Goal: Information Seeking & Learning: Learn about a topic

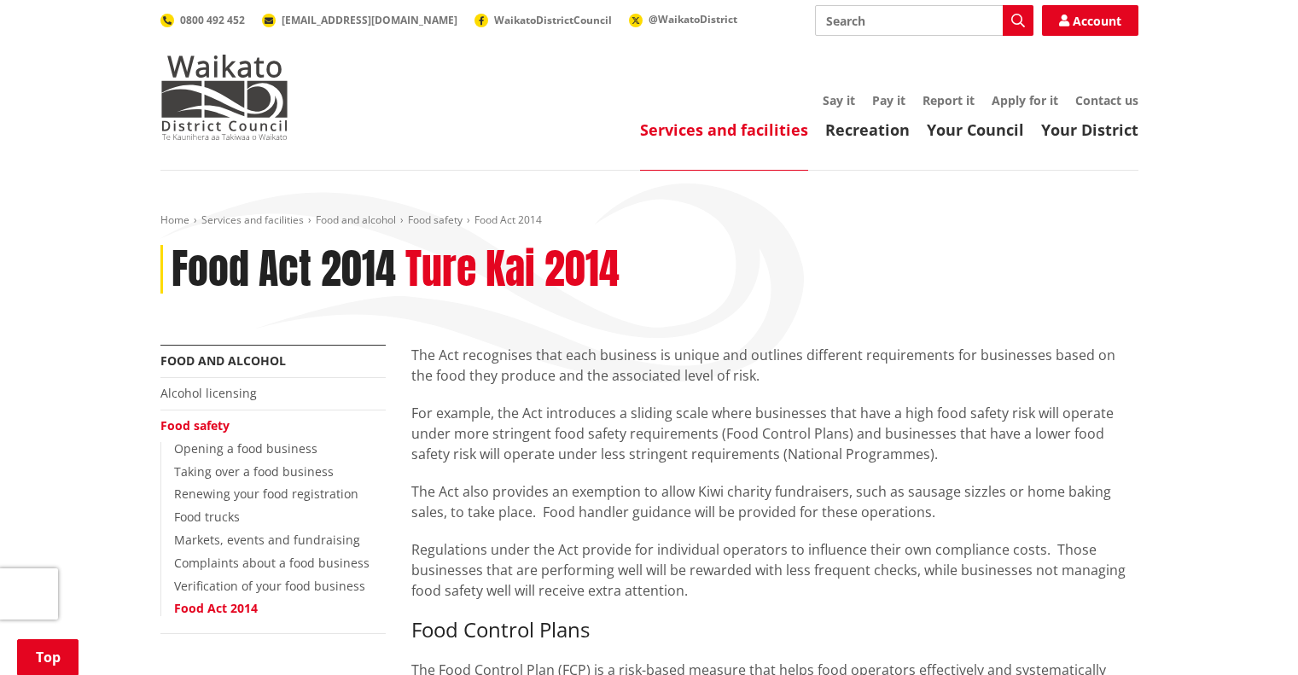
scroll to position [442, 0]
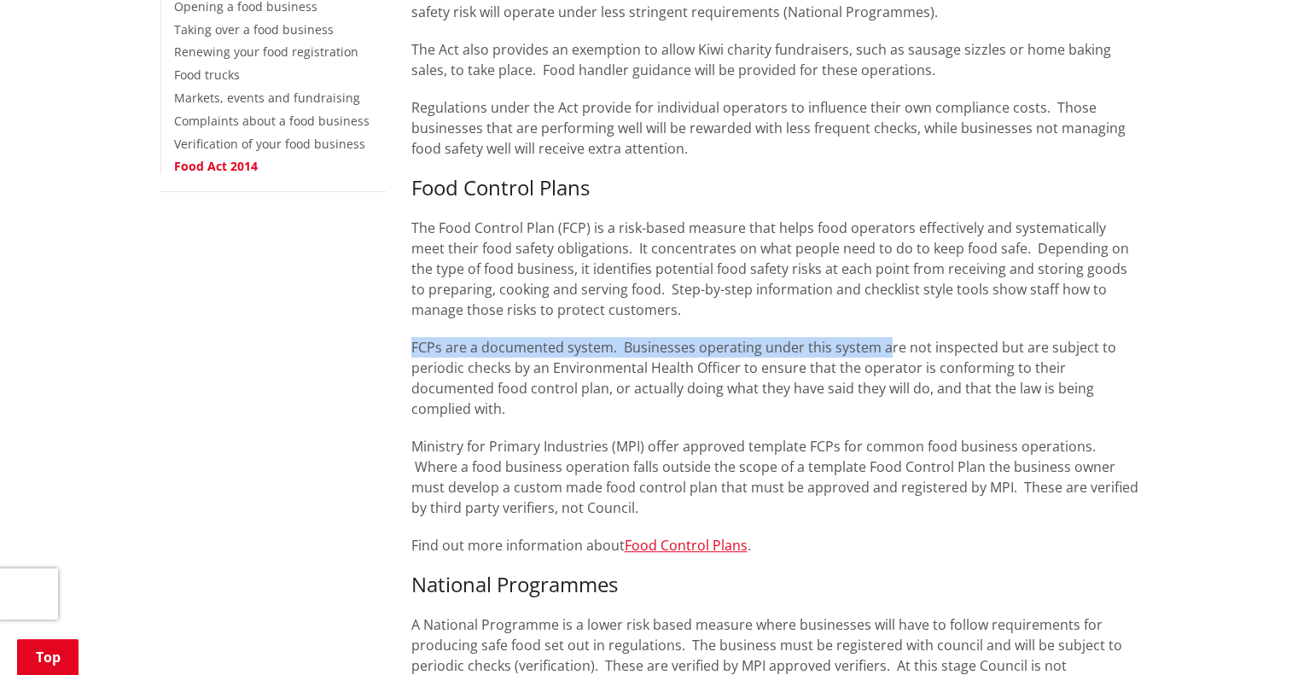
click at [886, 331] on div "The Act recognises that each business is unique and outlines different requirem…" at bounding box center [774, 590] width 753 height 1375
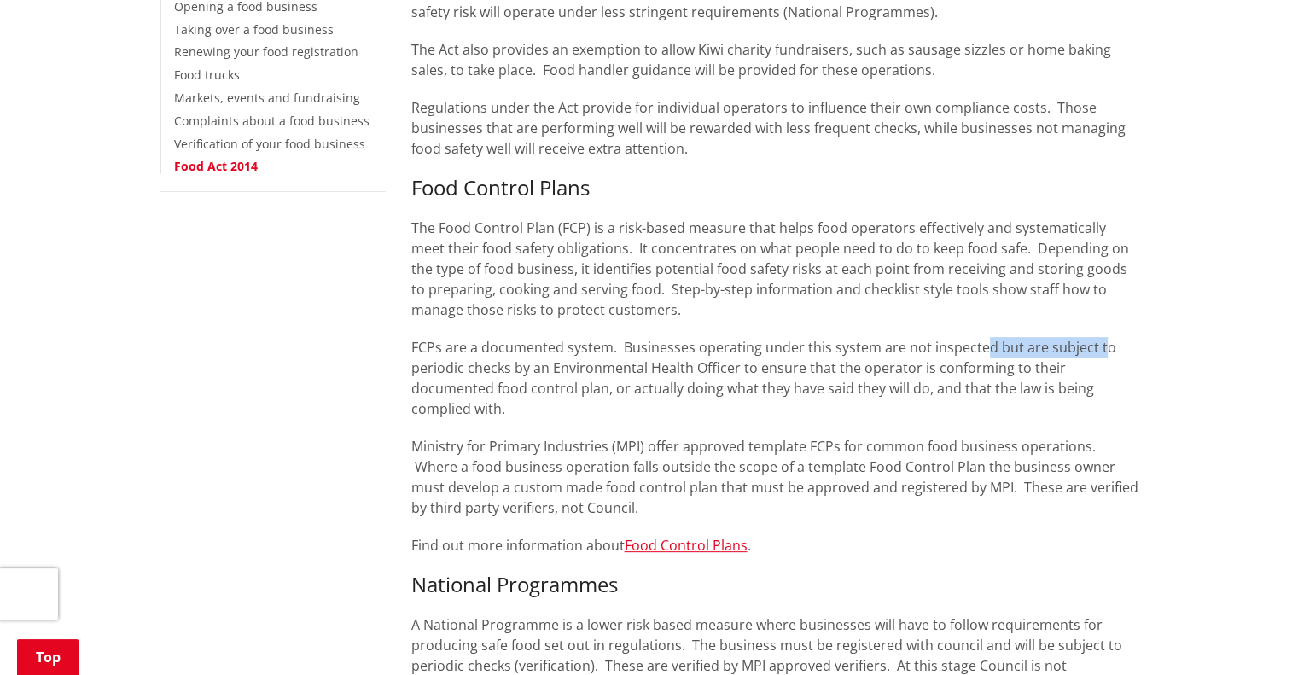
drag, startPoint x: 983, startPoint y: 338, endPoint x: 1094, endPoint y: 354, distance: 112.1
click at [1094, 354] on p "FCPs are a documented system. Businesses operating under this system are not in…" at bounding box center [774, 378] width 727 height 82
click at [797, 343] on p "FCPs are a documented system. Businesses operating under this system are not in…" at bounding box center [774, 378] width 727 height 82
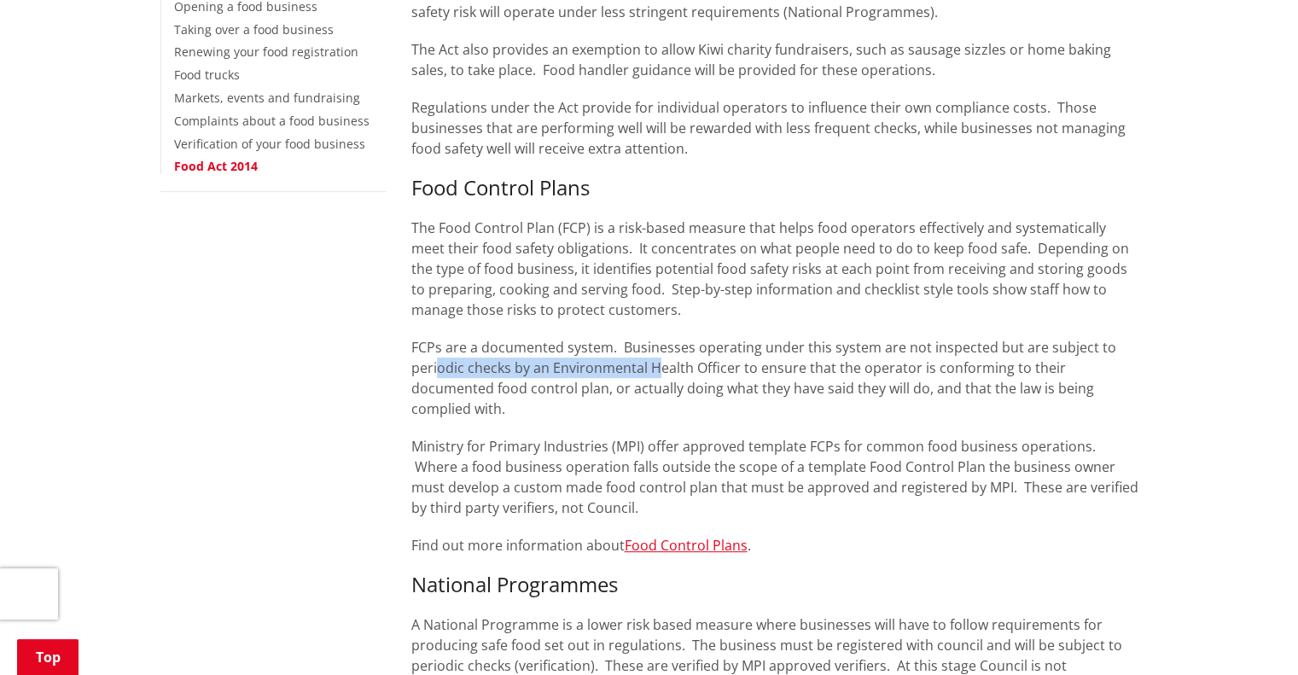
drag, startPoint x: 439, startPoint y: 371, endPoint x: 690, endPoint y: 372, distance: 250.9
click at [658, 371] on p "FCPs are a documented system. Businesses operating under this system are not in…" at bounding box center [774, 378] width 727 height 82
drag, startPoint x: 714, startPoint y: 370, endPoint x: 774, endPoint y: 363, distance: 60.1
click at [771, 364] on p "FCPs are a documented system. Businesses operating under this system are not in…" at bounding box center [774, 378] width 727 height 82
click at [811, 363] on p "FCPs are a documented system. Businesses operating under this system are not in…" at bounding box center [774, 378] width 727 height 82
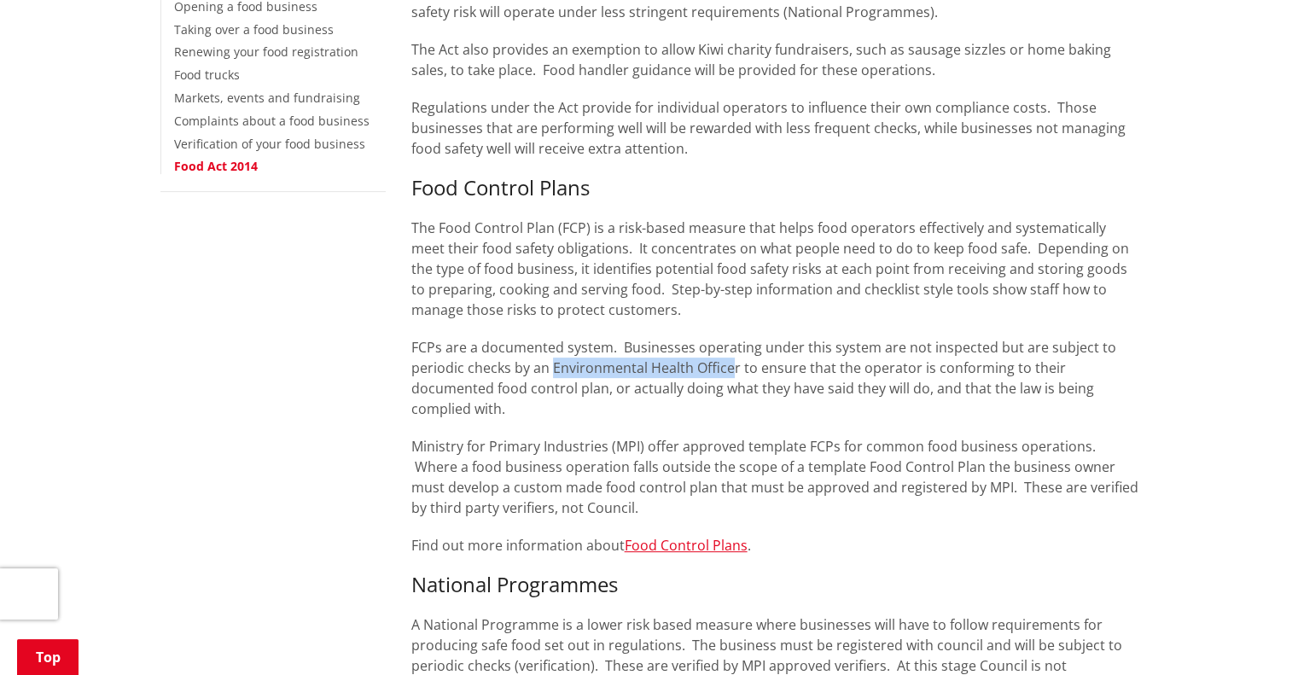
drag, startPoint x: 553, startPoint y: 370, endPoint x: 733, endPoint y: 368, distance: 180.1
click at [733, 368] on p "FCPs are a documented system. Businesses operating under this system are not in…" at bounding box center [774, 378] width 727 height 82
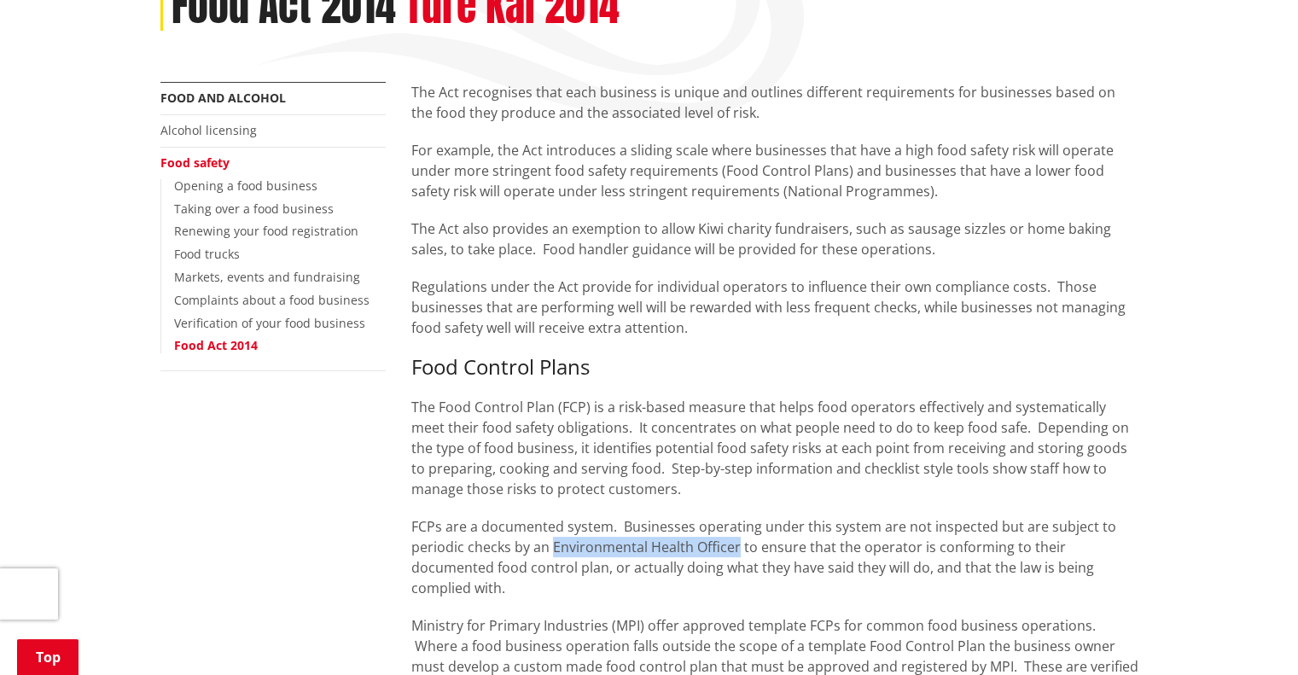
scroll to position [341, 0]
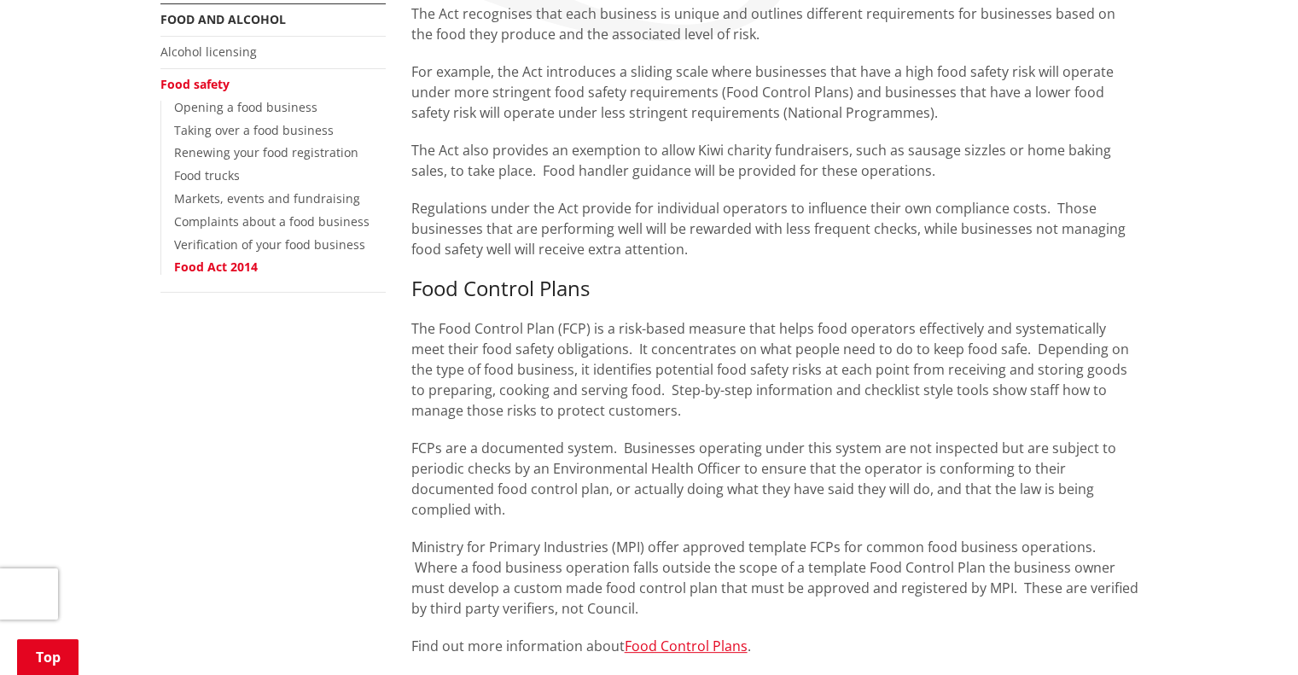
click at [471, 457] on p "FCPs are a documented system. Businesses operating under this system are not in…" at bounding box center [774, 479] width 727 height 82
drag, startPoint x: 488, startPoint y: 450, endPoint x: 605, endPoint y: 454, distance: 117.0
click at [604, 454] on p "FCPs are a documented system. Businesses operating under this system are not in…" at bounding box center [774, 479] width 727 height 82
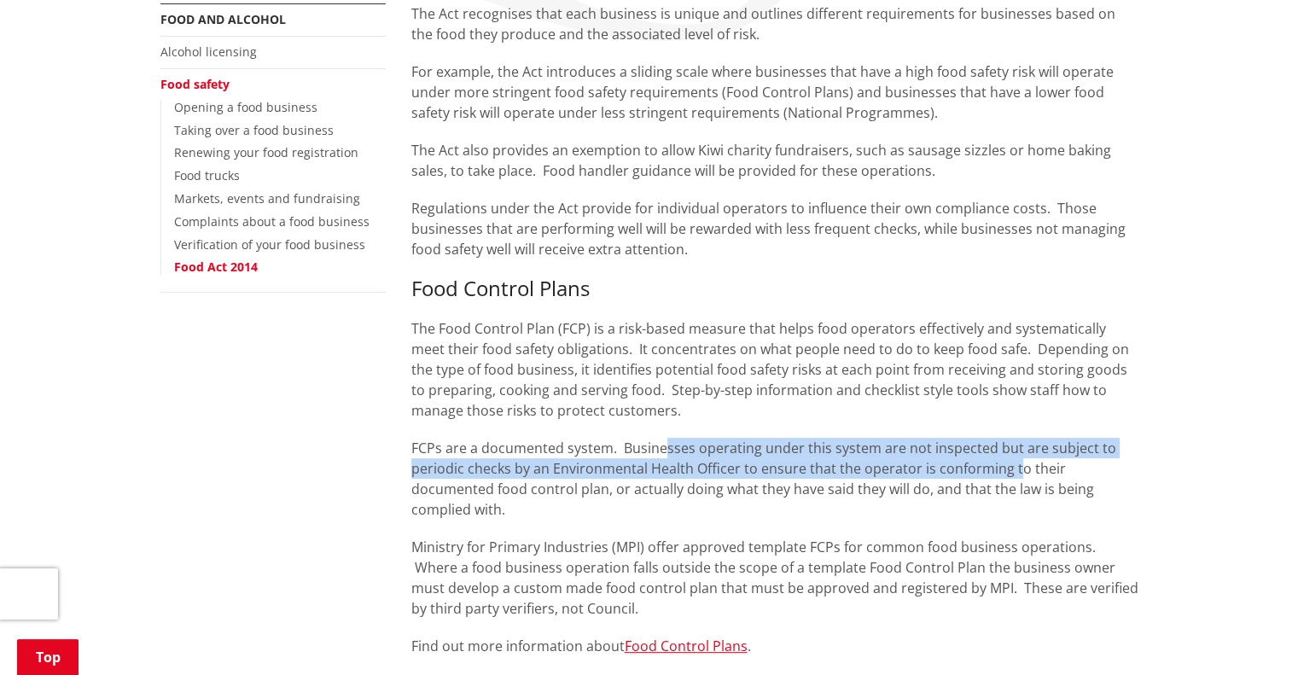
drag, startPoint x: 689, startPoint y: 454, endPoint x: 1012, endPoint y: 459, distance: 322.6
click at [1012, 459] on p "FCPs are a documented system. Businesses operating under this system are not in…" at bounding box center [774, 479] width 727 height 82
click at [1038, 456] on p "FCPs are a documented system. Businesses operating under this system are not in…" at bounding box center [774, 479] width 727 height 82
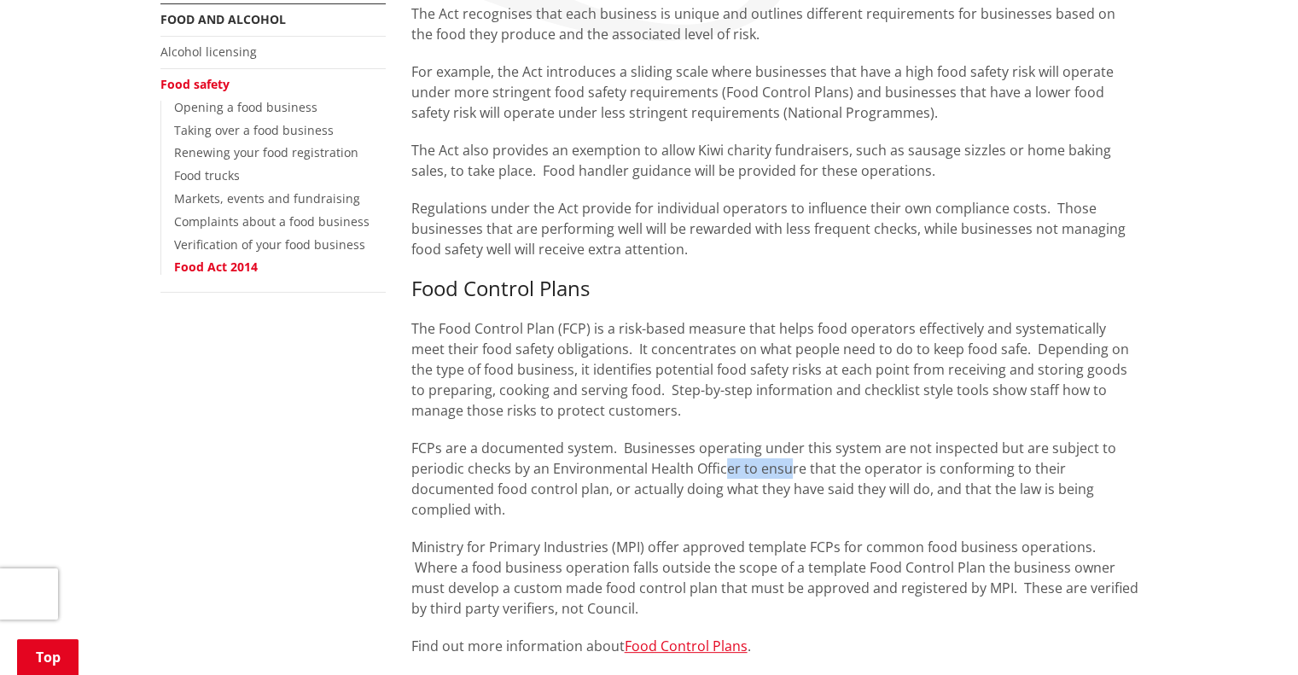
drag, startPoint x: 741, startPoint y: 470, endPoint x: 807, endPoint y: 472, distance: 66.6
click at [799, 471] on p "FCPs are a documented system. Businesses operating under this system are not in…" at bounding box center [774, 479] width 727 height 82
drag, startPoint x: 905, startPoint y: 472, endPoint x: 965, endPoint y: 471, distance: 59.7
click at [922, 471] on p "FCPs are a documented system. Businesses operating under this system are not in…" at bounding box center [774, 479] width 727 height 82
click at [994, 474] on p "FCPs are a documented system. Businesses operating under this system are not in…" at bounding box center [774, 479] width 727 height 82
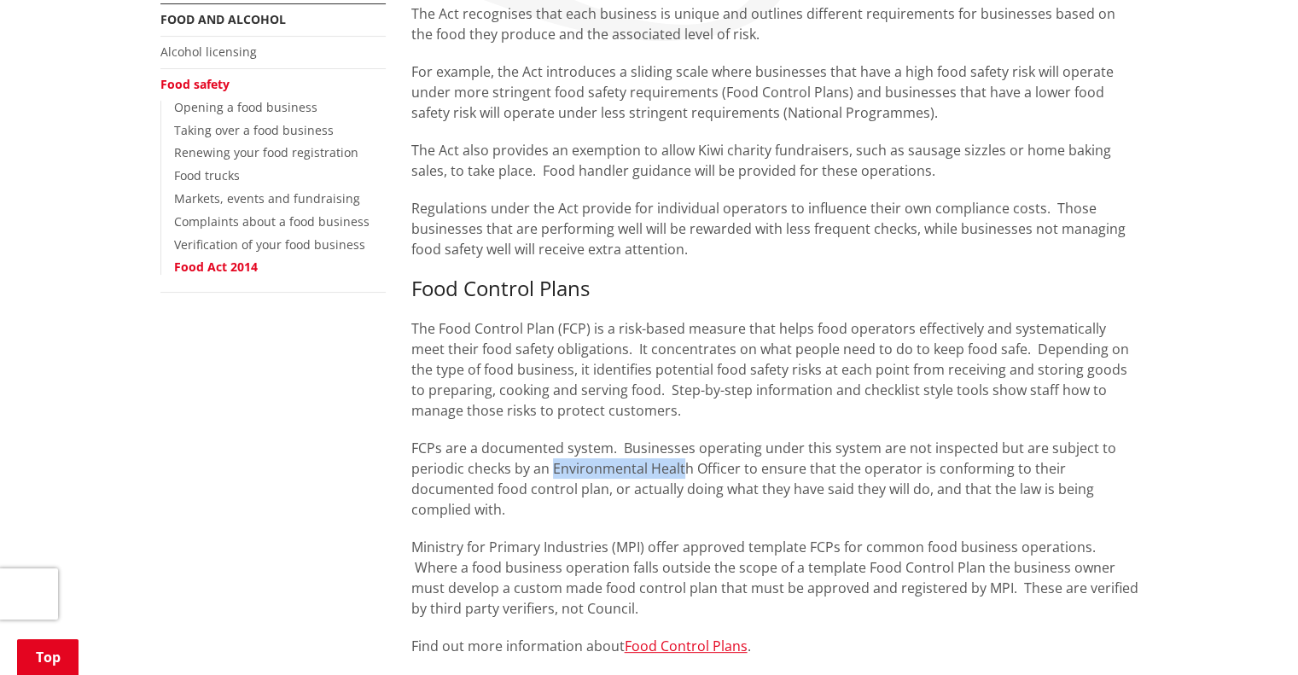
drag, startPoint x: 625, startPoint y: 469, endPoint x: 705, endPoint y: 469, distance: 80.2
click at [690, 469] on p "FCPs are a documented system. Businesses operating under this system are not in…" at bounding box center [774, 479] width 727 height 82
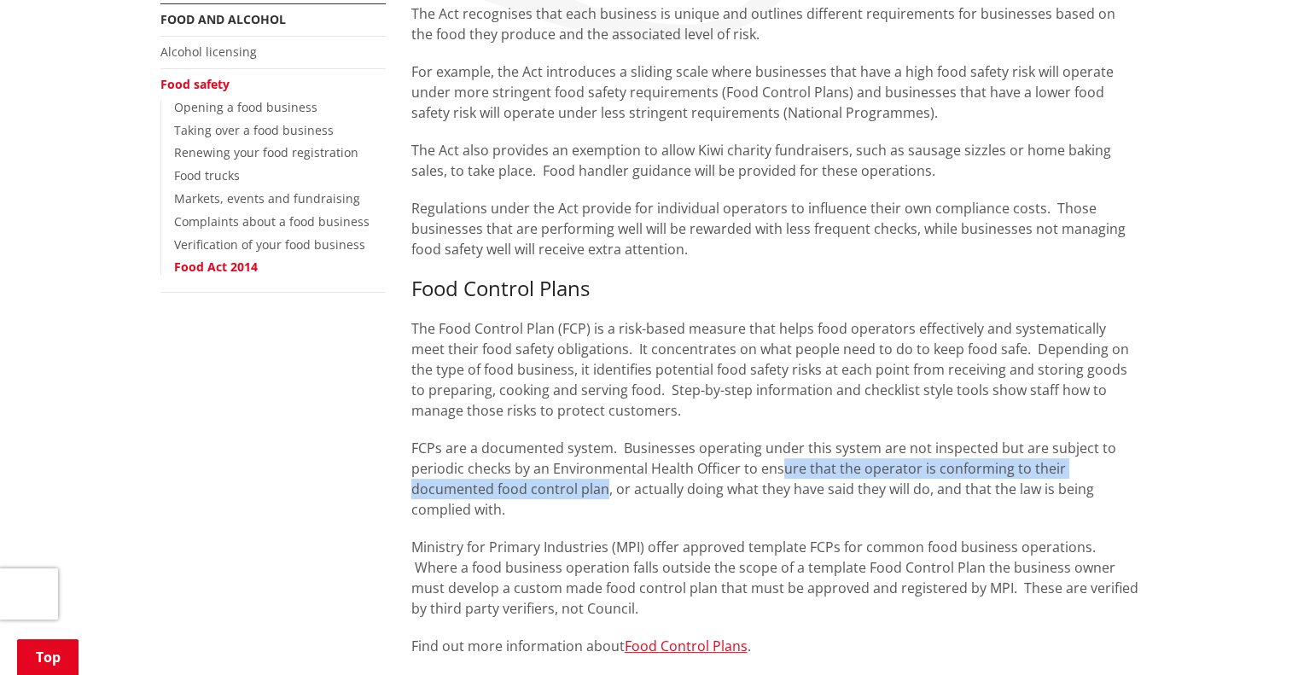
drag, startPoint x: 778, startPoint y: 468, endPoint x: 603, endPoint y: 494, distance: 176.8
click at [603, 494] on p "FCPs are a documented system. Businesses operating under this system are not in…" at bounding box center [774, 479] width 727 height 82
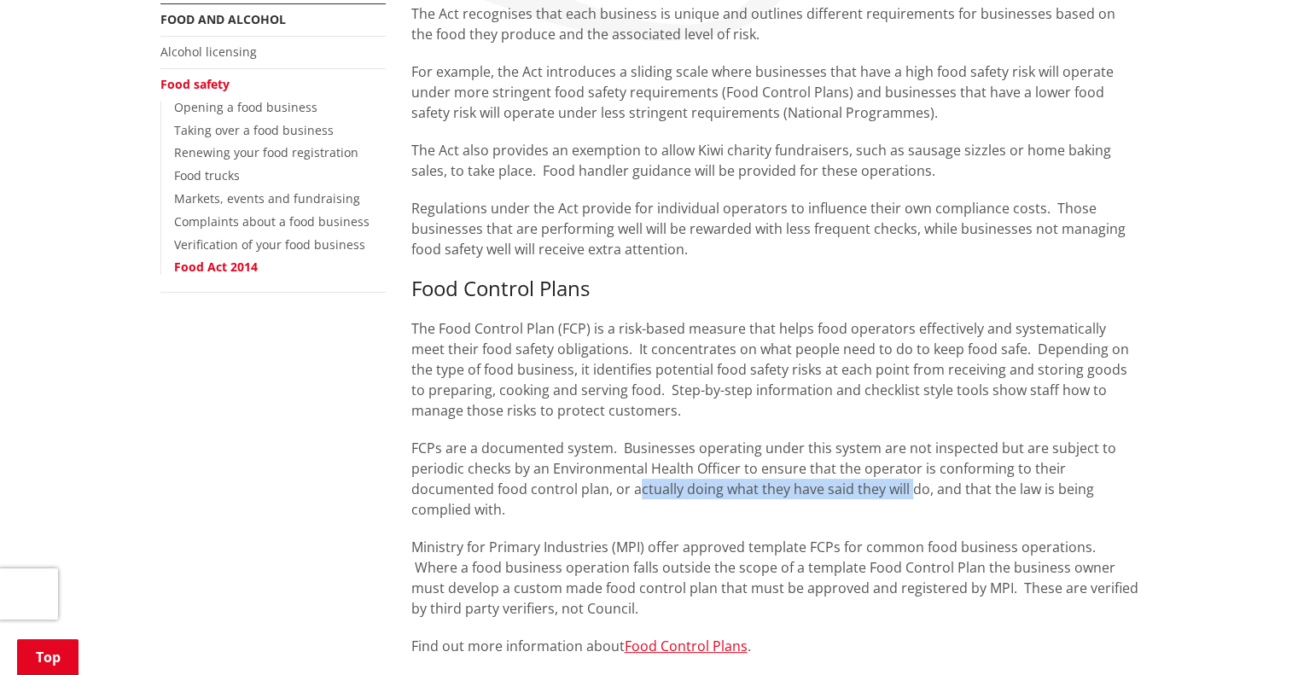
drag, startPoint x: 651, startPoint y: 495, endPoint x: 910, endPoint y: 489, distance: 258.6
click at [910, 489] on p "FCPs are a documented system. Businesses operating under this system are not in…" at bounding box center [774, 479] width 727 height 82
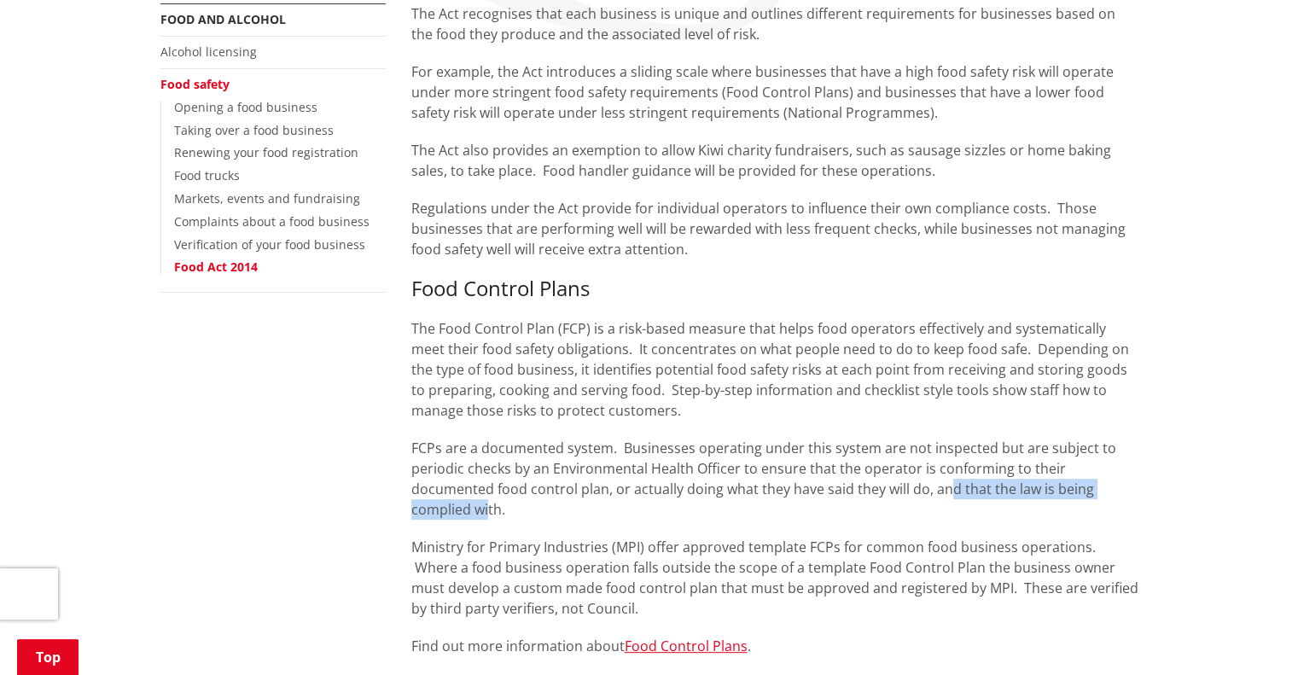
drag, startPoint x: 977, startPoint y: 491, endPoint x: 485, endPoint y: 503, distance: 492.5
click at [485, 503] on p "FCPs are a documented system. Businesses operating under this system are not in…" at bounding box center [774, 479] width 727 height 82
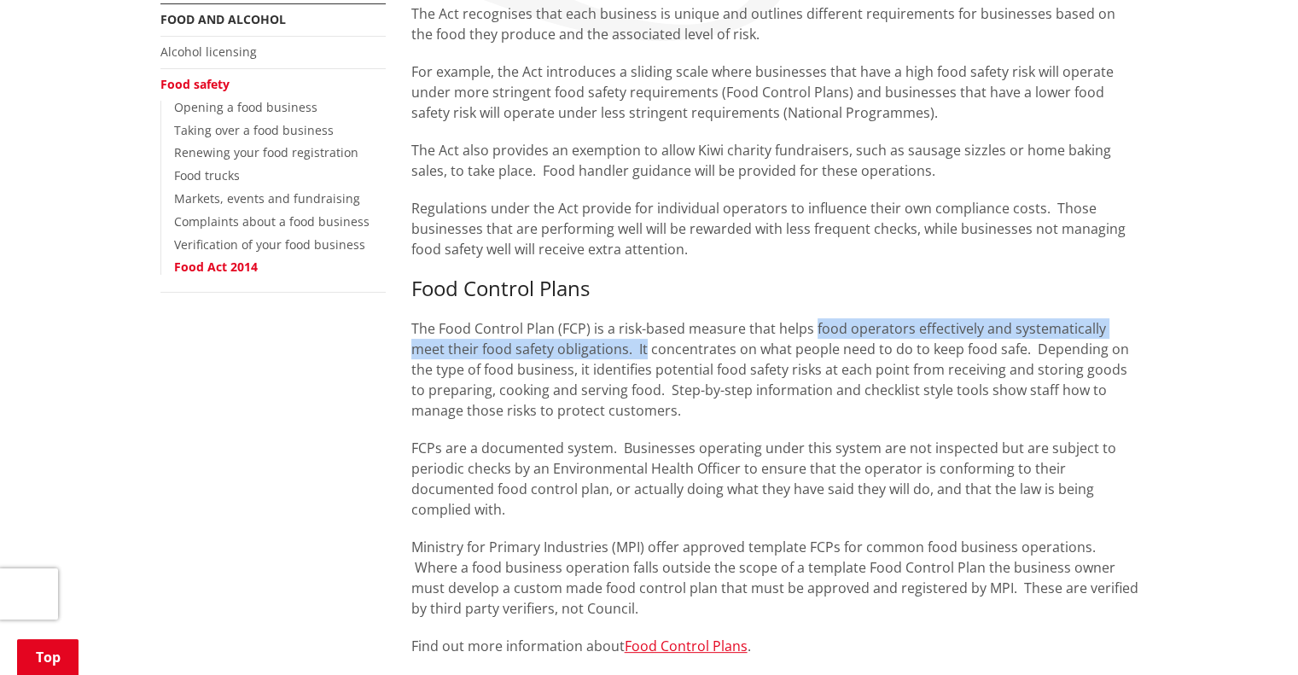
drag, startPoint x: 871, startPoint y: 334, endPoint x: 606, endPoint y: 352, distance: 266.0
click at [606, 352] on p "The Food Control Plan (FCP) is a risk-based measure that helps food operators e…" at bounding box center [774, 369] width 727 height 102
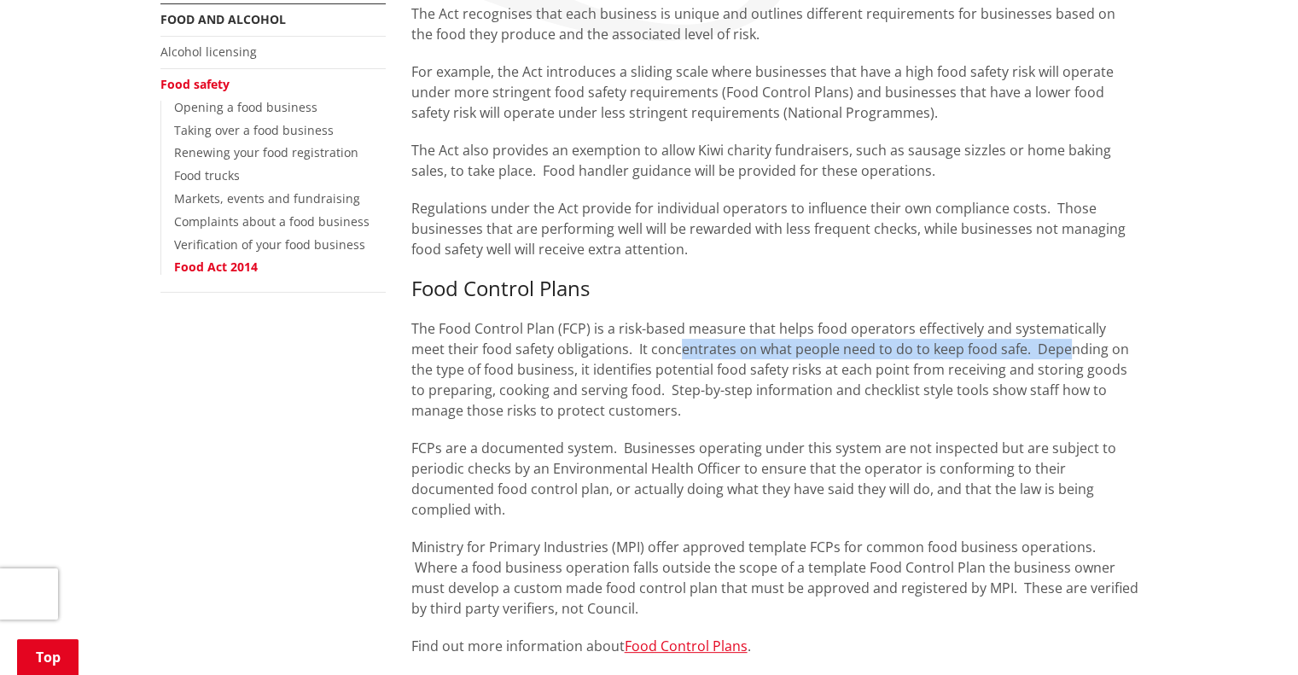
drag, startPoint x: 697, startPoint y: 350, endPoint x: 1038, endPoint y: 348, distance: 340.5
click at [1026, 348] on p "The Food Control Plan (FCP) is a risk-based measure that helps food operators e…" at bounding box center [774, 369] width 727 height 102
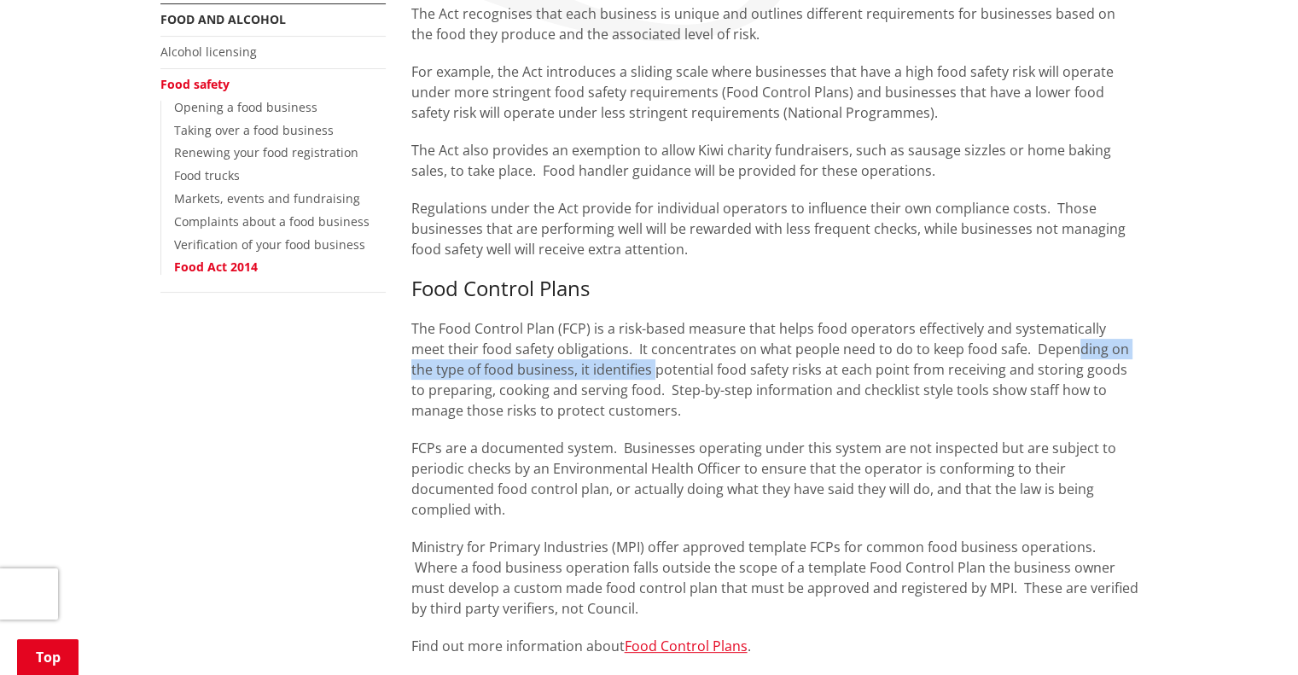
drag, startPoint x: 1041, startPoint y: 348, endPoint x: 630, endPoint y: 365, distance: 411.6
click at [630, 365] on p "The Food Control Plan (FCP) is a risk-based measure that helps food operators e…" at bounding box center [774, 369] width 727 height 102
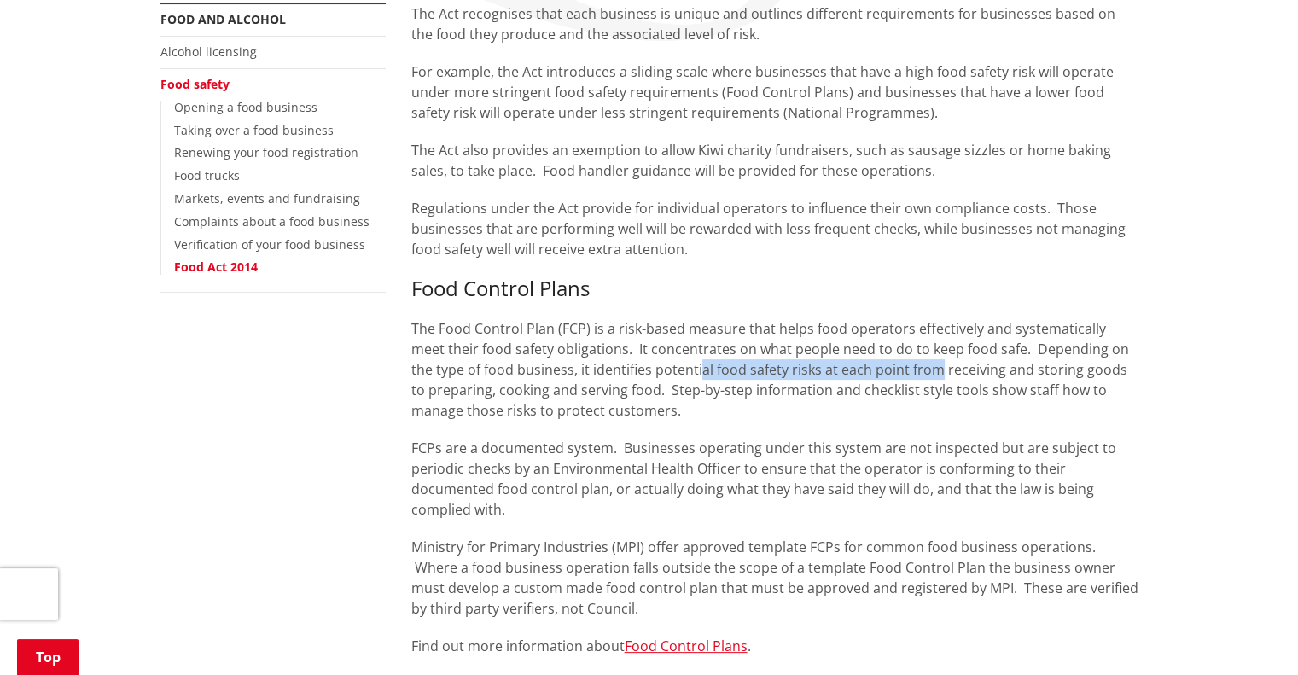
drag, startPoint x: 676, startPoint y: 364, endPoint x: 914, endPoint y: 364, distance: 238.1
click at [910, 364] on p "The Food Control Plan (FCP) is a risk-based measure that helps food operators e…" at bounding box center [774, 369] width 727 height 102
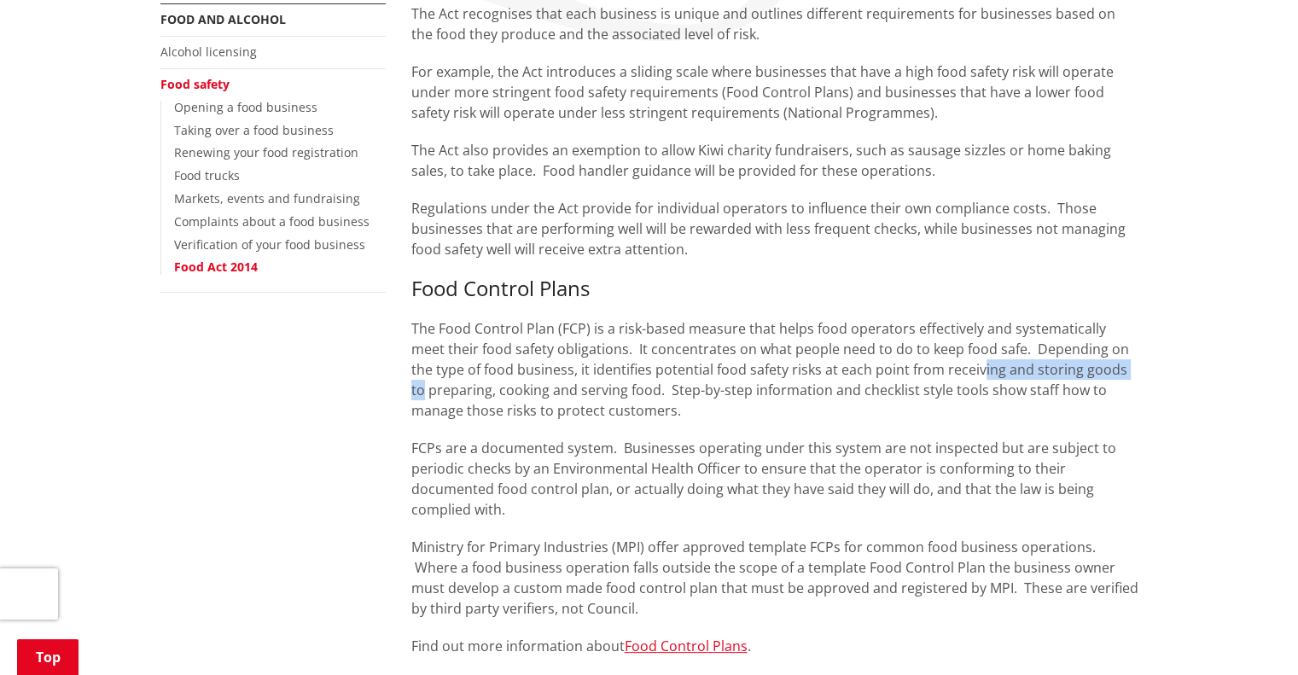
drag, startPoint x: 956, startPoint y: 361, endPoint x: 1126, endPoint y: 374, distance: 171.1
click at [1126, 374] on p "The Food Control Plan (FCP) is a risk-based measure that helps food operators e…" at bounding box center [774, 369] width 727 height 102
drag, startPoint x: 549, startPoint y: 385, endPoint x: 518, endPoint y: 379, distance: 31.3
click at [534, 381] on p "The Food Control Plan (FCP) is a risk-based measure that helps food operators e…" at bounding box center [774, 369] width 727 height 102
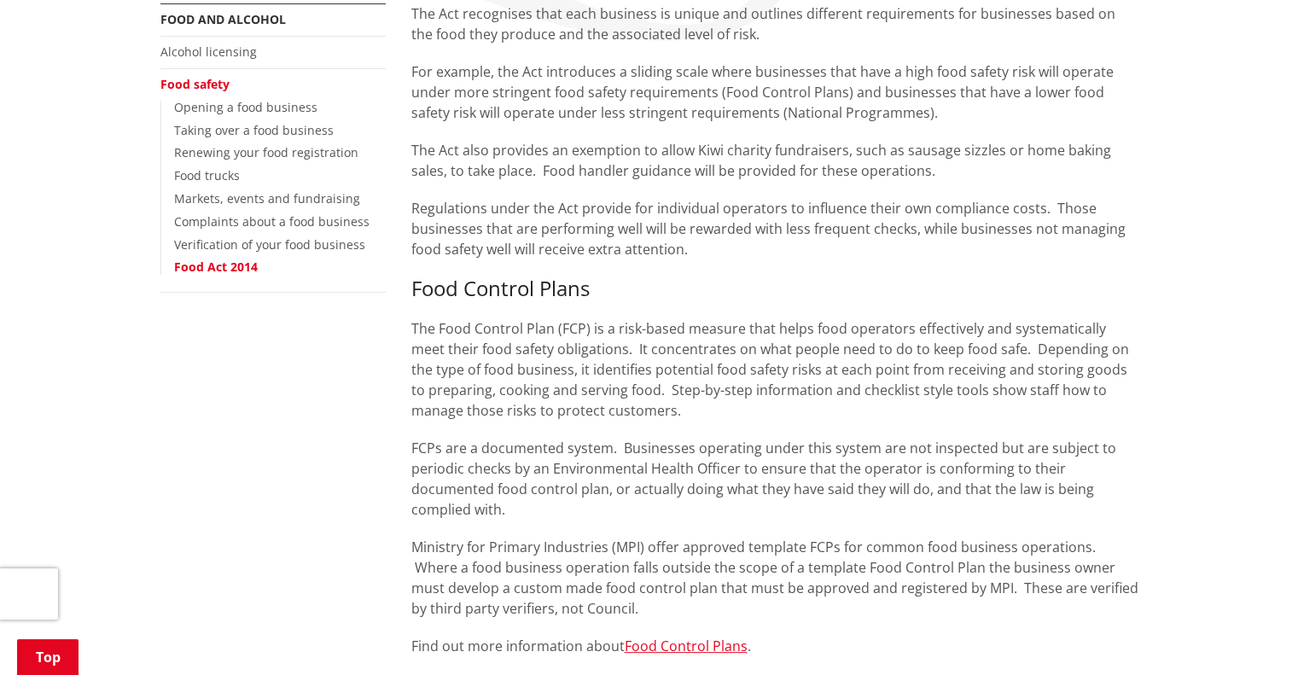
click at [502, 372] on p "The Food Control Plan (FCP) is a risk-based measure that helps food operators e…" at bounding box center [774, 369] width 727 height 102
